Goal: Information Seeking & Learning: Learn about a topic

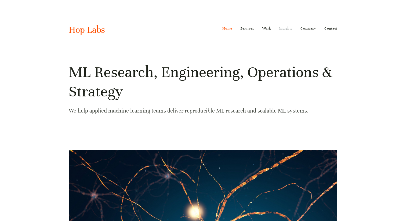
click at [282, 27] on link "Insights" at bounding box center [286, 28] width 13 height 9
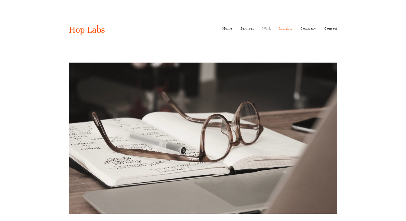
click at [264, 28] on link "Work" at bounding box center [267, 28] width 9 height 9
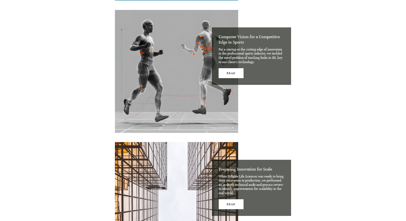
scroll to position [1562, 0]
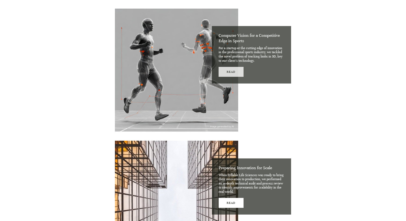
click at [231, 73] on link "Read" at bounding box center [231, 72] width 25 height 10
